Goal: Find specific page/section: Find specific page/section

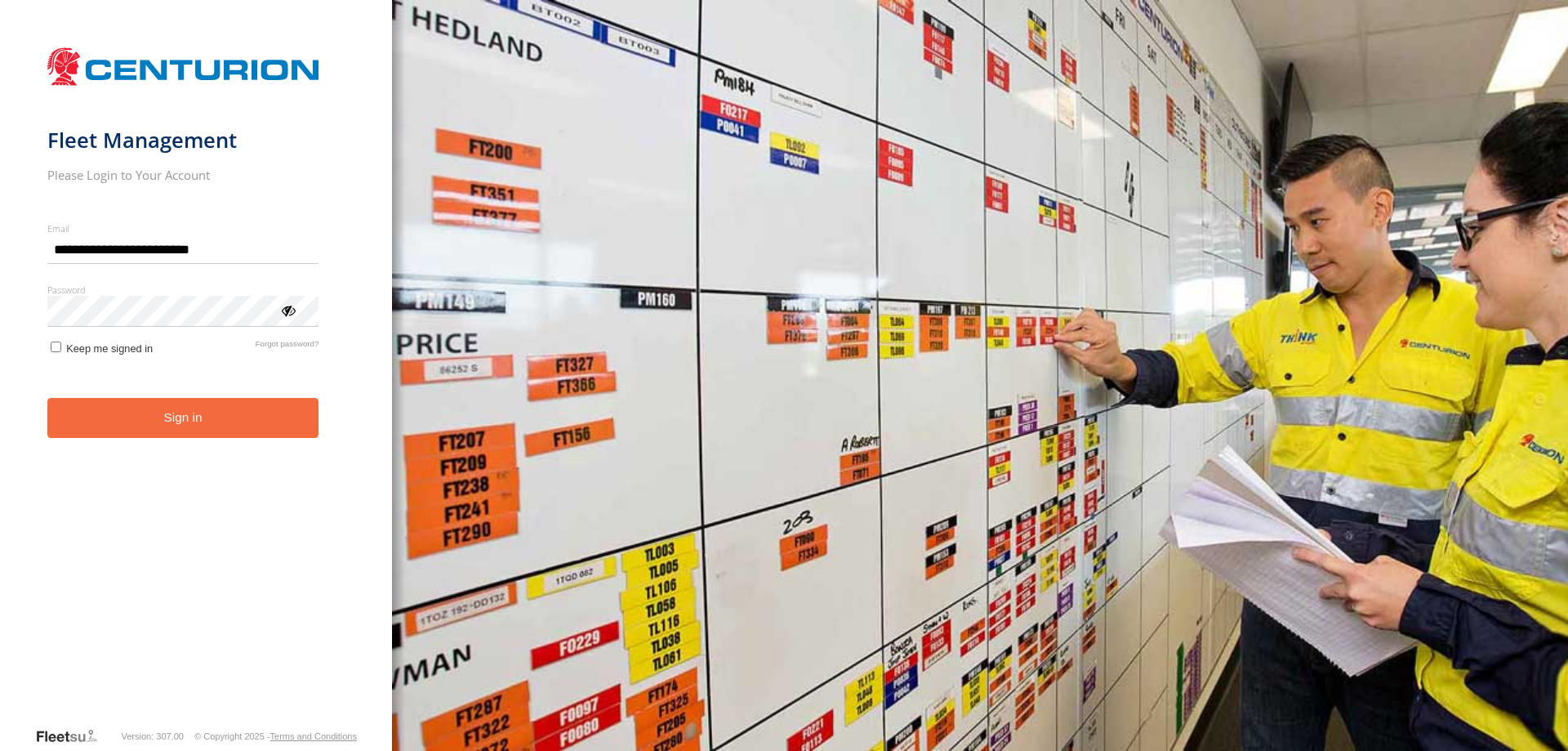
click at [219, 436] on button "Sign in" at bounding box center [183, 418] width 272 height 40
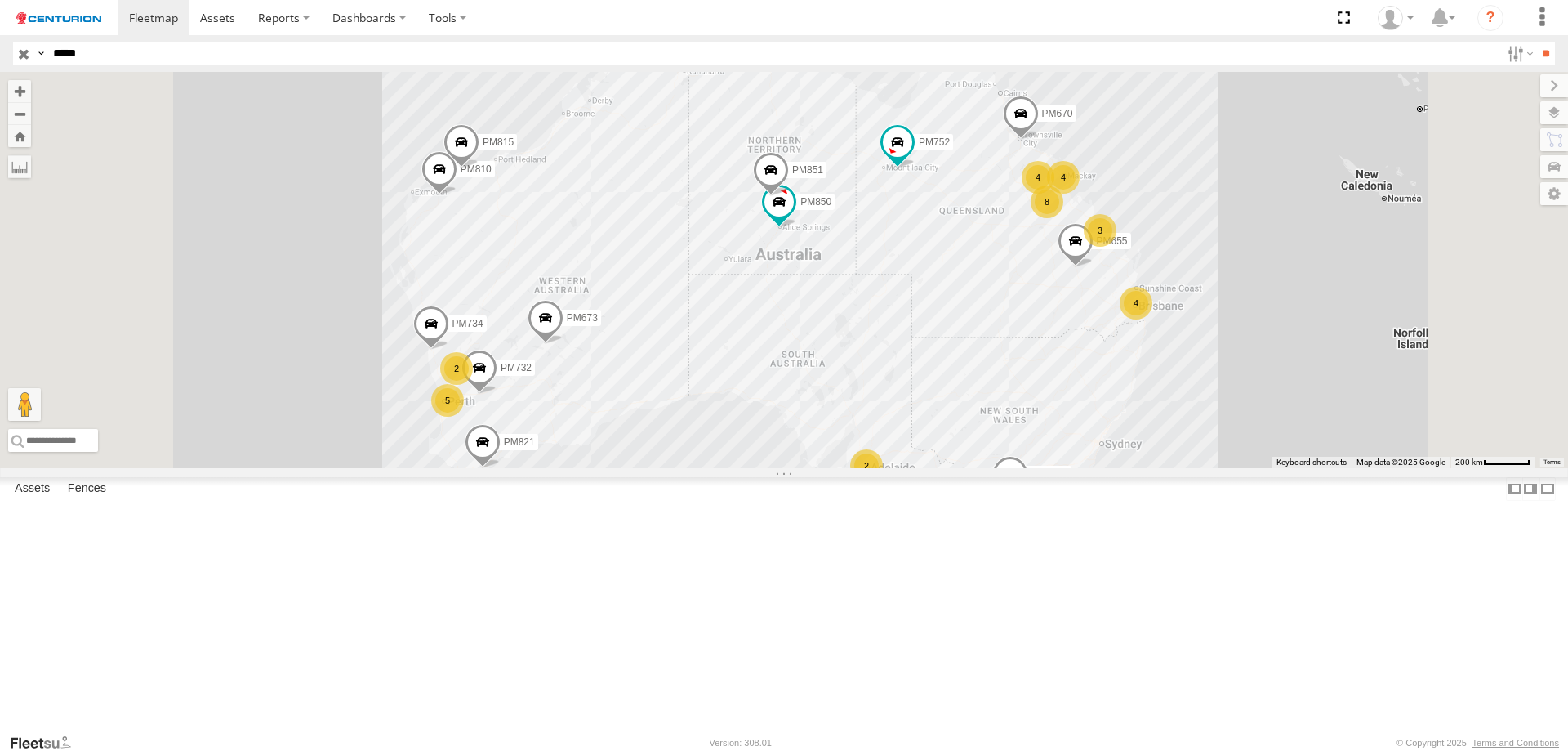
type input "*****"
click at [1536, 42] on input "**" at bounding box center [1545, 53] width 19 height 24
